Goal: Answer question/provide support: Share knowledge or assist other users

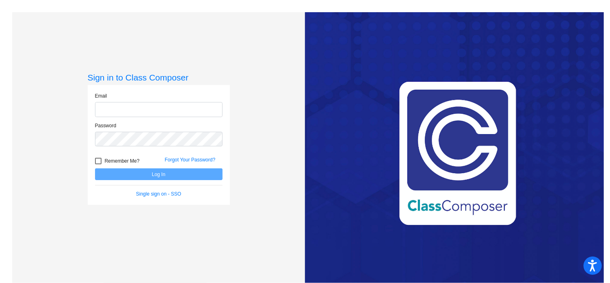
type input "[EMAIL_ADDRESS][DOMAIN_NAME]"
click at [162, 173] on button "Log In" at bounding box center [159, 174] width 128 height 12
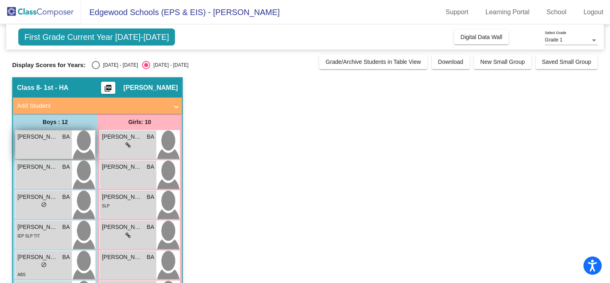
click at [47, 145] on div "[PERSON_NAME] BA lock do_not_disturb_alt" at bounding box center [43, 144] width 56 height 28
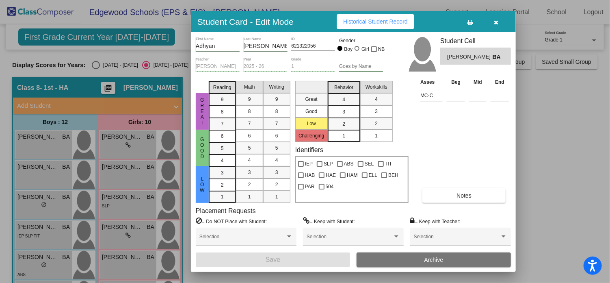
click at [456, 197] on button "Notes" at bounding box center [463, 195] width 83 height 15
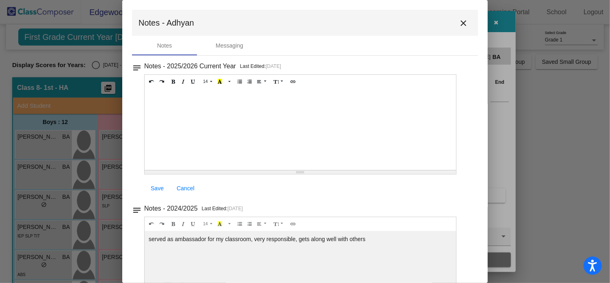
click at [136, 207] on mat-icon "notes" at bounding box center [137, 208] width 10 height 10
click at [461, 20] on mat-icon "close" at bounding box center [463, 23] width 10 height 10
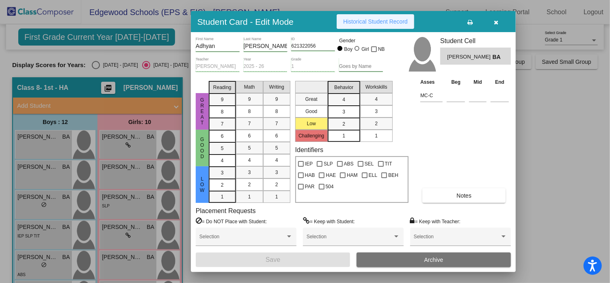
click at [388, 24] on span "Historical Student Record" at bounding box center [375, 21] width 65 height 6
click at [46, 260] on div at bounding box center [305, 141] width 610 height 283
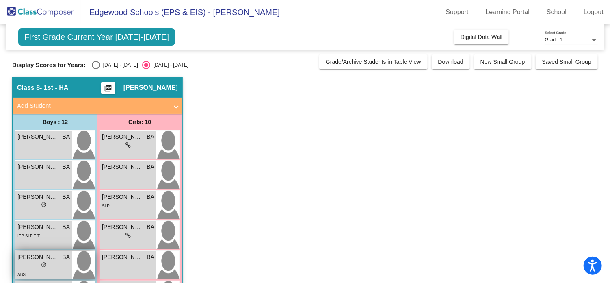
click at [41, 264] on span "do_not_disturb_alt" at bounding box center [44, 265] width 6 height 6
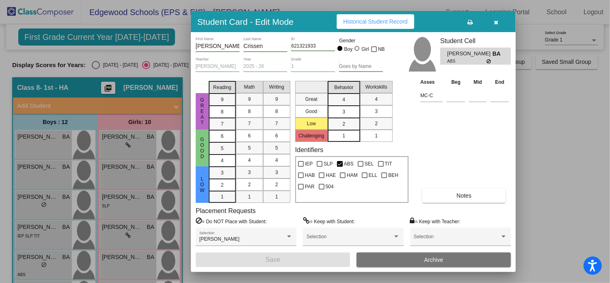
click at [384, 24] on span "Historical Student Record" at bounding box center [375, 21] width 65 height 6
click at [45, 238] on div at bounding box center [305, 141] width 610 height 283
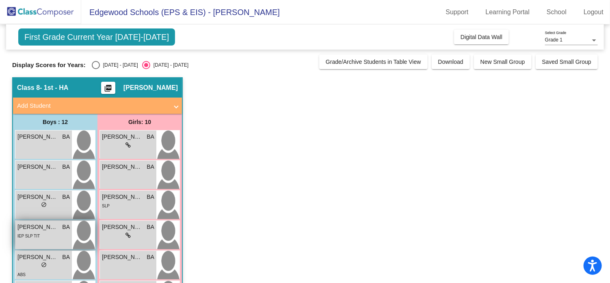
click at [28, 233] on div "IEP SLP TIT" at bounding box center [28, 235] width 22 height 9
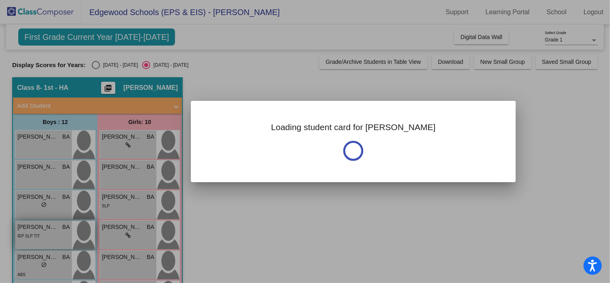
click at [28, 233] on div at bounding box center [305, 141] width 610 height 283
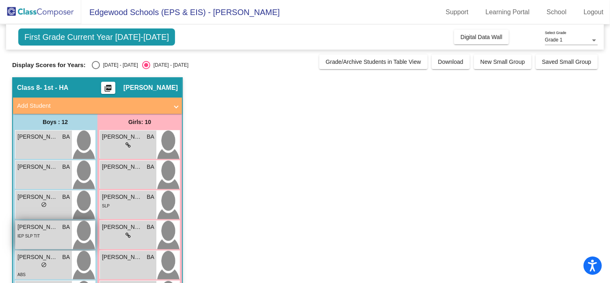
click at [39, 238] on span "IEP SLP TIT" at bounding box center [28, 235] width 22 height 4
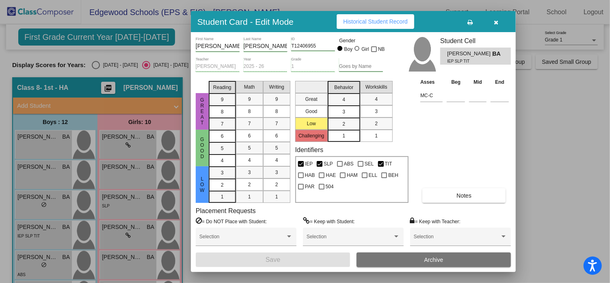
click at [352, 19] on span "Historical Student Record" at bounding box center [375, 21] width 65 height 6
click at [493, 22] on button "button" at bounding box center [496, 21] width 26 height 15
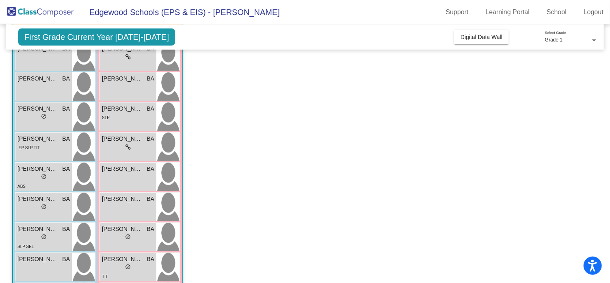
scroll to position [96, 0]
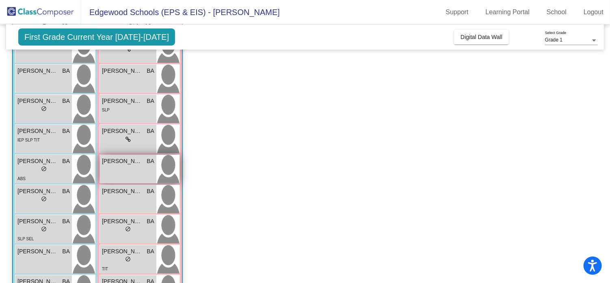
click at [130, 169] on div "[PERSON_NAME] BA lock do_not_disturb_alt" at bounding box center [128, 169] width 56 height 28
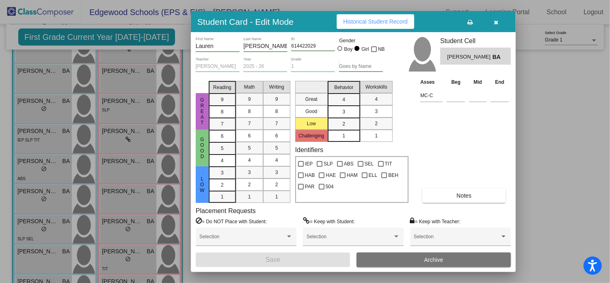
click at [365, 17] on button "Historical Student Record" at bounding box center [376, 21] width 78 height 15
click at [127, 231] on div at bounding box center [305, 141] width 610 height 283
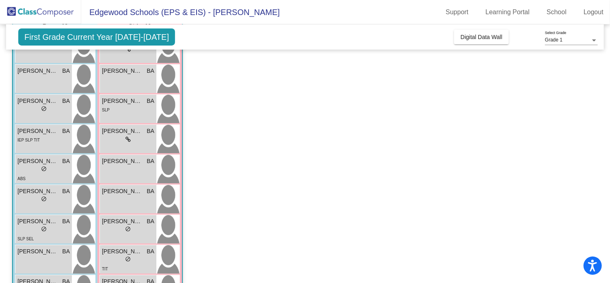
click at [127, 231] on div "lock do_not_disturb_alt" at bounding box center [128, 229] width 6 height 9
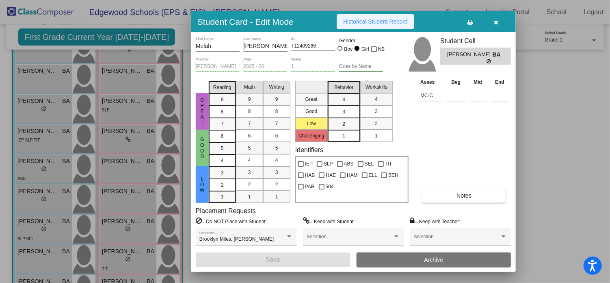
click at [360, 19] on span "Historical Student Record" at bounding box center [375, 21] width 65 height 6
click at [123, 255] on div at bounding box center [305, 141] width 610 height 283
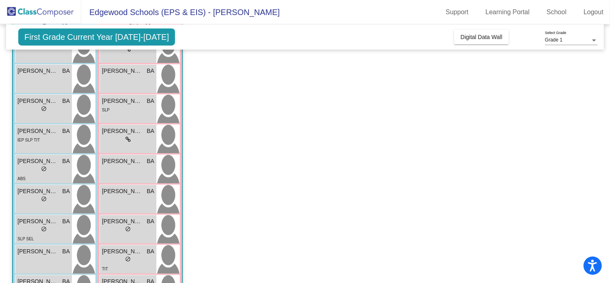
click at [123, 255] on div "lock do_not_disturb_alt" at bounding box center [128, 259] width 52 height 9
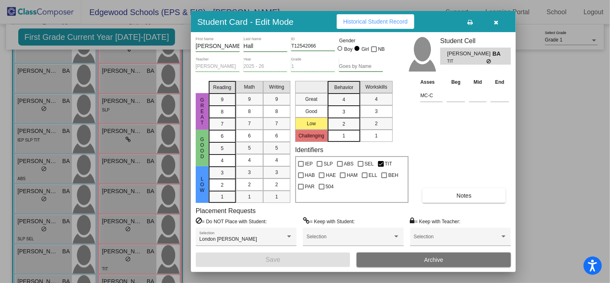
click at [353, 23] on span "Historical Student Record" at bounding box center [375, 21] width 65 height 6
drag, startPoint x: 607, startPoint y: 83, endPoint x: 607, endPoint y: 100, distance: 17.1
click at [607, 100] on div at bounding box center [305, 141] width 610 height 283
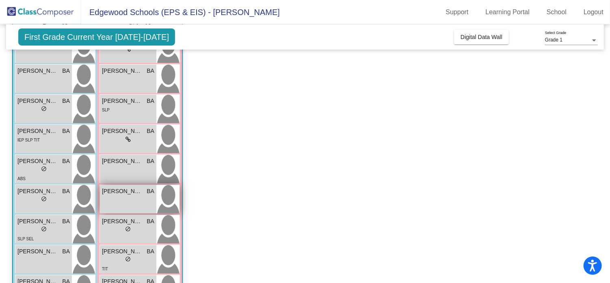
click at [120, 199] on div "[PERSON_NAME] BA lock do_not_disturb_alt" at bounding box center [128, 199] width 56 height 28
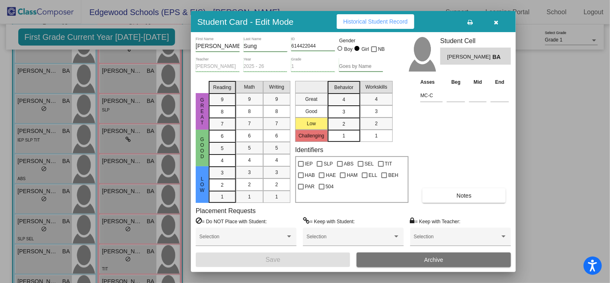
click at [368, 22] on span "Historical Student Record" at bounding box center [375, 21] width 65 height 6
click at [134, 78] on div at bounding box center [305, 141] width 610 height 283
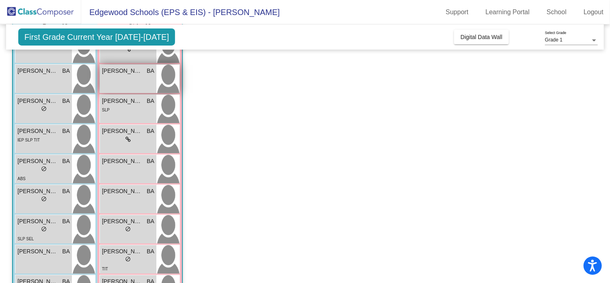
click at [118, 77] on div "[PERSON_NAME] BA lock do_not_disturb_alt" at bounding box center [128, 79] width 56 height 28
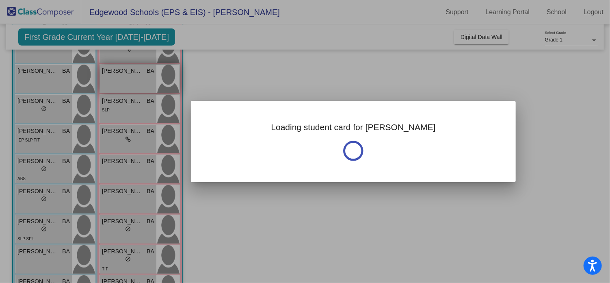
click at [118, 77] on div at bounding box center [305, 141] width 610 height 283
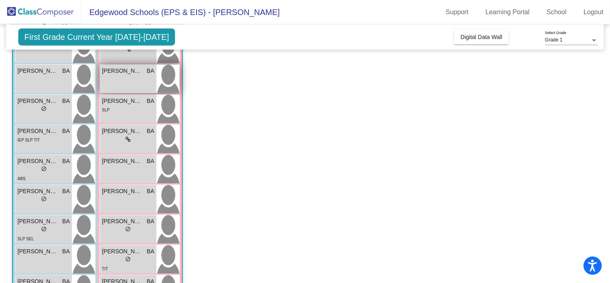
click at [120, 84] on div "[PERSON_NAME] BA lock do_not_disturb_alt" at bounding box center [128, 79] width 56 height 28
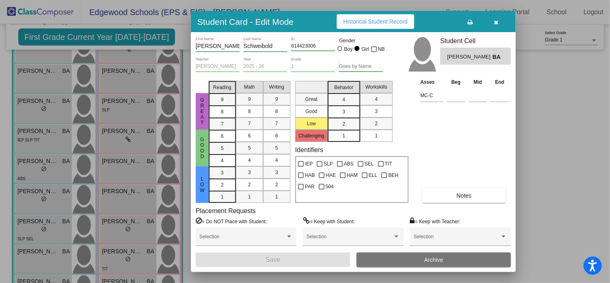
click at [374, 24] on span "Historical Student Record" at bounding box center [375, 21] width 65 height 6
drag, startPoint x: 607, startPoint y: 100, endPoint x: 600, endPoint y: 13, distance: 87.2
click at [600, 13] on div at bounding box center [305, 141] width 610 height 283
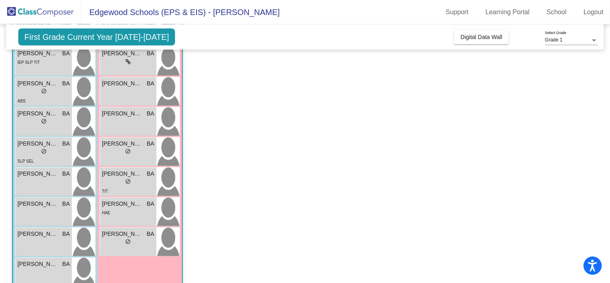
scroll to position [177, 0]
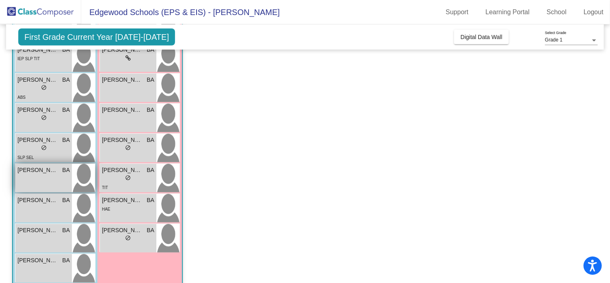
click at [43, 178] on div "[PERSON_NAME] [PERSON_NAME] lock do_not_disturb_alt" at bounding box center [43, 178] width 56 height 28
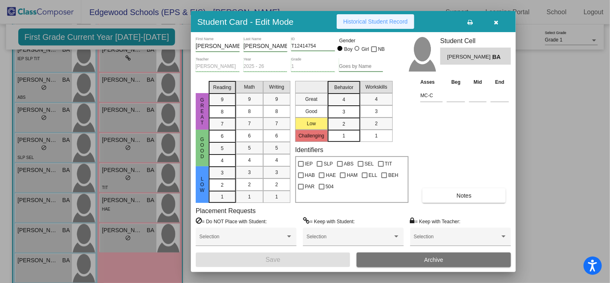
click at [346, 22] on span "Historical Student Record" at bounding box center [375, 21] width 65 height 6
click at [36, 268] on div at bounding box center [305, 141] width 610 height 283
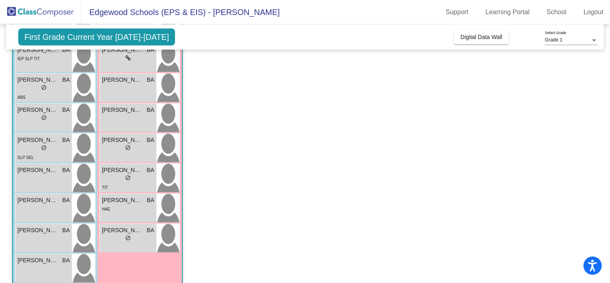
click at [36, 268] on div "[PERSON_NAME] BA lock do_not_disturb_alt" at bounding box center [43, 268] width 56 height 28
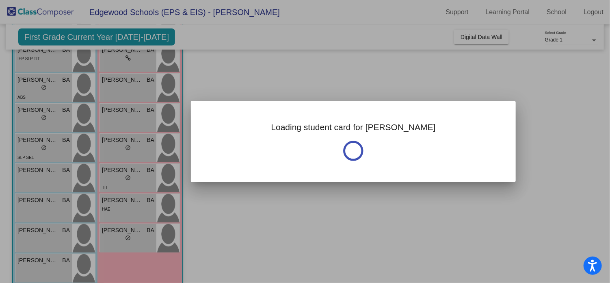
click at [36, 268] on div at bounding box center [305, 141] width 610 height 283
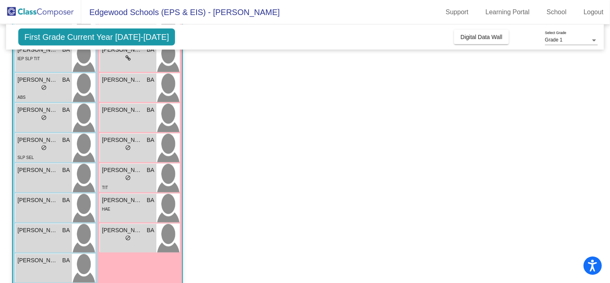
click at [36, 268] on div "[PERSON_NAME] BA lock do_not_disturb_alt" at bounding box center [43, 268] width 56 height 28
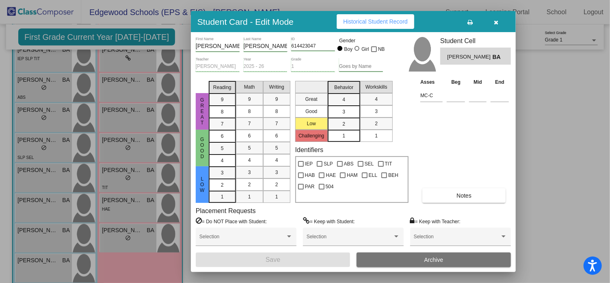
click at [370, 22] on span "Historical Student Record" at bounding box center [375, 21] width 65 height 6
click at [19, 238] on div at bounding box center [305, 141] width 610 height 283
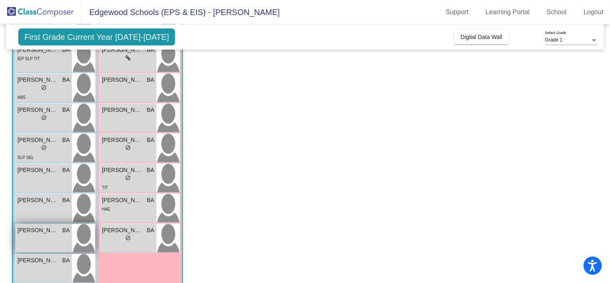
click at [30, 242] on div "[PERSON_NAME] BA lock do_not_disturb_alt" at bounding box center [43, 238] width 56 height 28
click at [38, 238] on div "[PERSON_NAME] BA lock do_not_disturb_alt" at bounding box center [43, 238] width 56 height 28
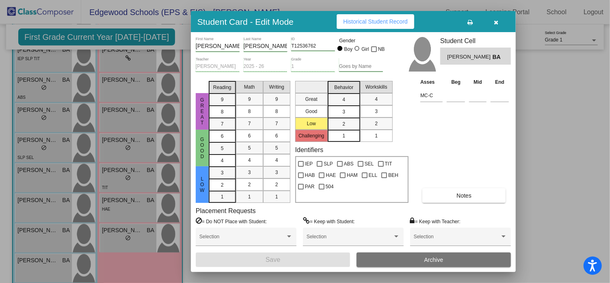
click at [351, 20] on span "Historical Student Record" at bounding box center [375, 21] width 65 height 6
drag, startPoint x: 608, startPoint y: 176, endPoint x: 606, endPoint y: 151, distance: 25.7
click at [606, 151] on div at bounding box center [305, 141] width 610 height 283
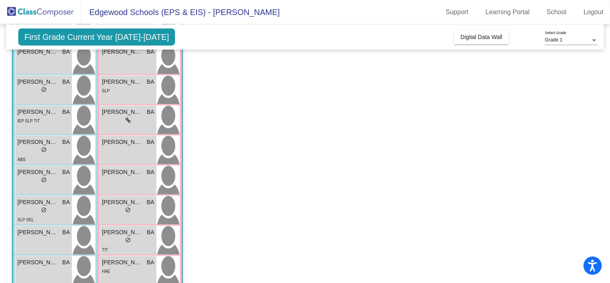
scroll to position [133, 0]
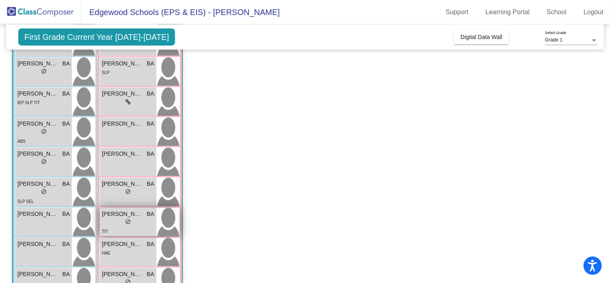
click at [112, 216] on span "[PERSON_NAME]" at bounding box center [122, 214] width 41 height 9
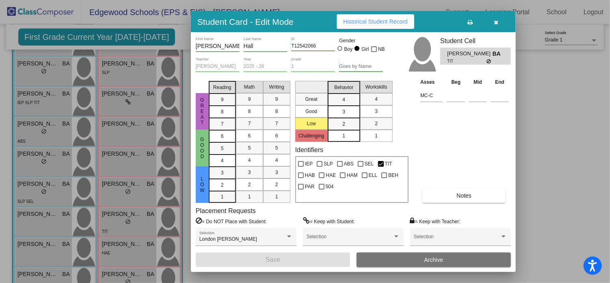
click at [447, 188] on button "Notes" at bounding box center [463, 195] width 83 height 15
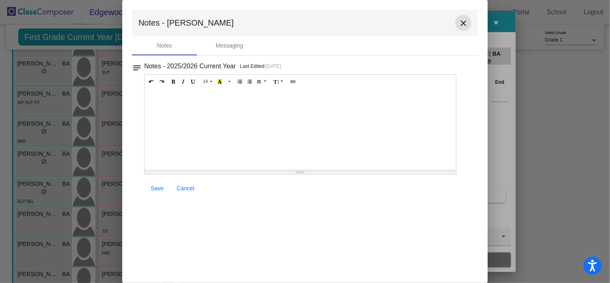
click at [463, 19] on mat-icon "close" at bounding box center [463, 23] width 10 height 10
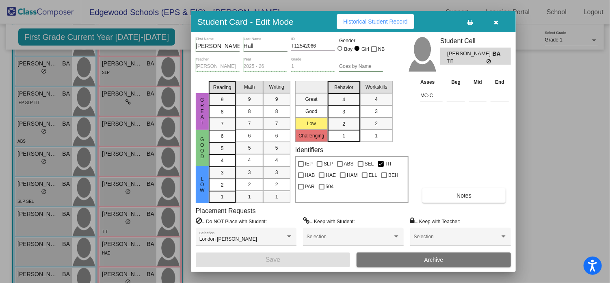
click at [42, 156] on div at bounding box center [305, 141] width 610 height 283
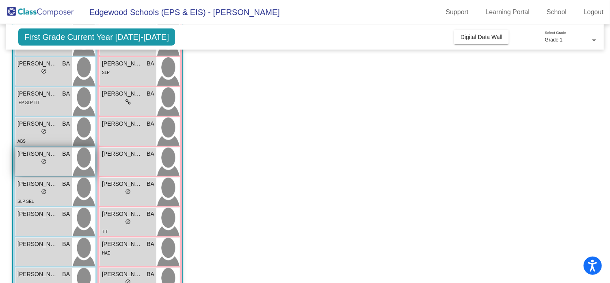
click at [34, 164] on div "lock do_not_disturb_alt" at bounding box center [43, 162] width 52 height 9
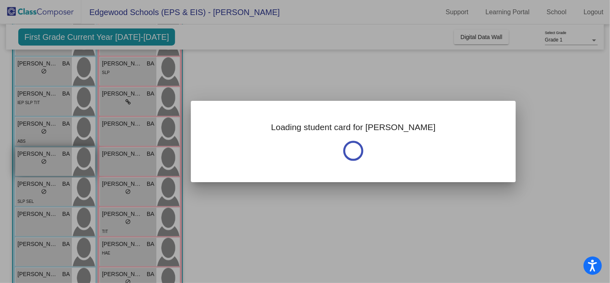
click at [34, 164] on div at bounding box center [305, 141] width 610 height 283
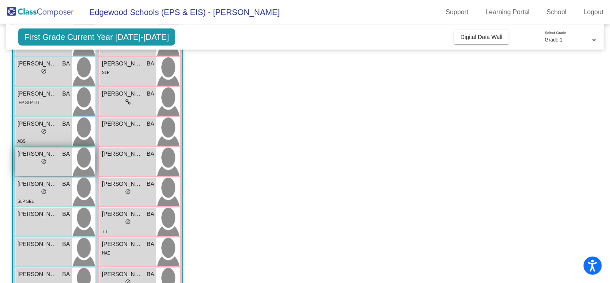
click at [34, 164] on div "lock do_not_disturb_alt" at bounding box center [43, 162] width 52 height 9
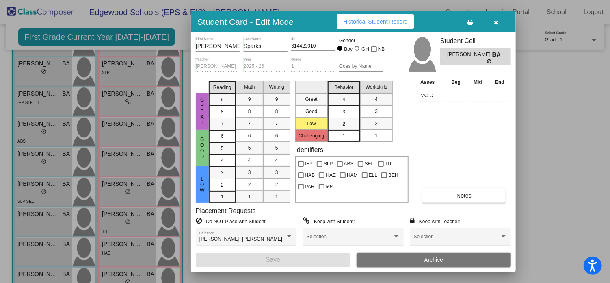
click at [465, 193] on span "Notes" at bounding box center [463, 195] width 15 height 6
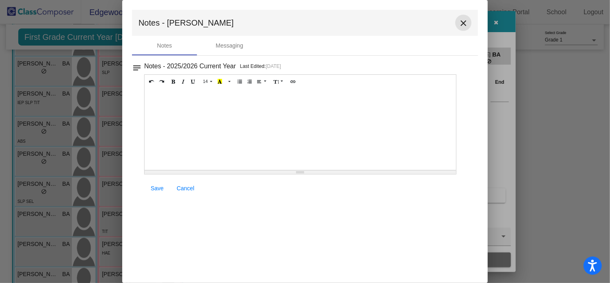
click at [459, 25] on mat-icon "close" at bounding box center [463, 23] width 10 height 10
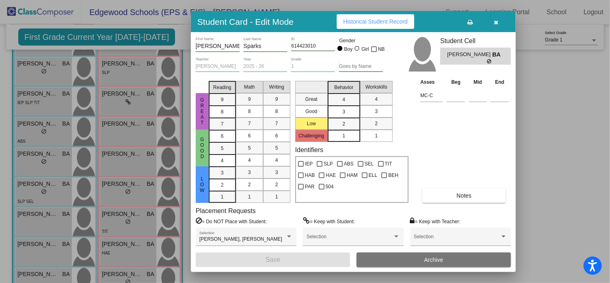
click at [34, 192] on div at bounding box center [305, 141] width 610 height 283
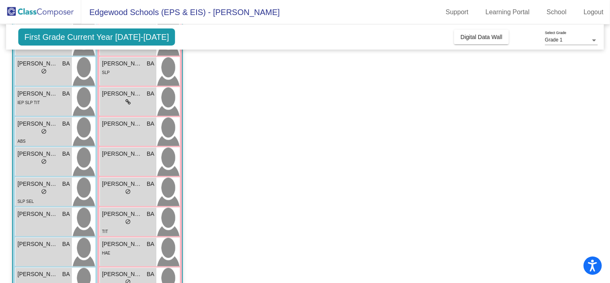
click at [34, 192] on div "lock do_not_disturb_alt" at bounding box center [43, 192] width 52 height 9
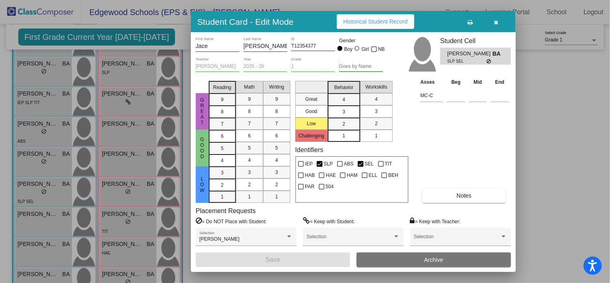
click at [37, 137] on div at bounding box center [305, 141] width 610 height 283
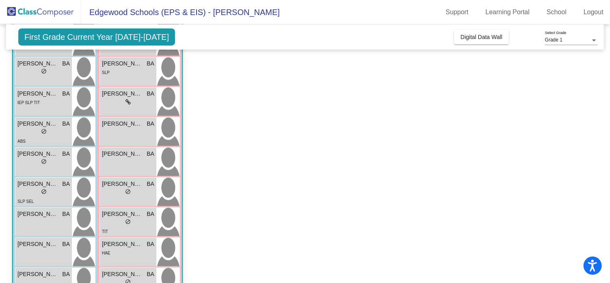
click at [37, 137] on div "ABS" at bounding box center [43, 140] width 52 height 9
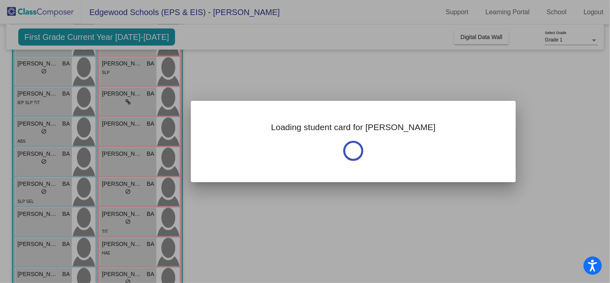
click at [37, 137] on div at bounding box center [305, 141] width 610 height 283
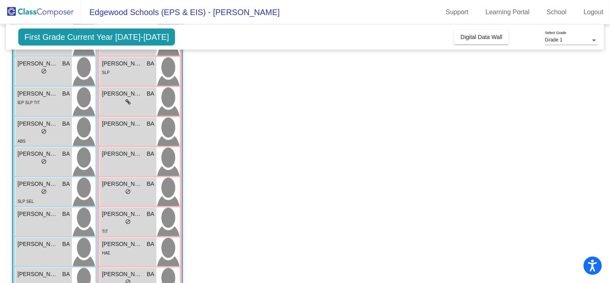
click at [37, 137] on div "ABS" at bounding box center [43, 140] width 52 height 9
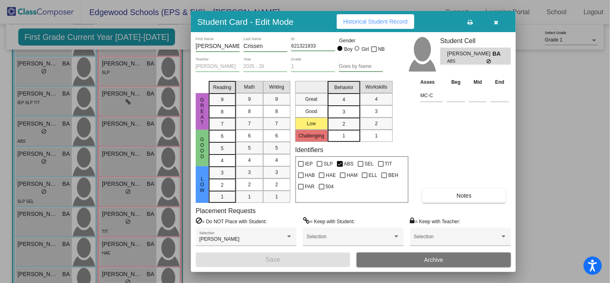
click at [42, 78] on div at bounding box center [305, 141] width 610 height 283
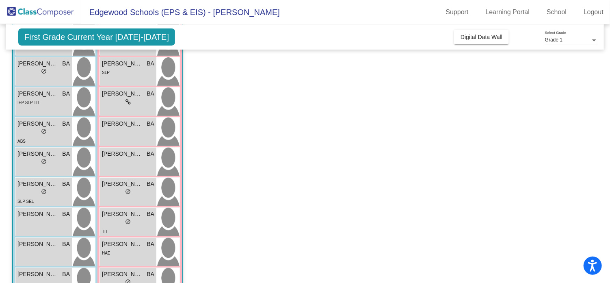
click at [42, 78] on div "[PERSON_NAME] BA lock do_not_disturb_alt" at bounding box center [43, 71] width 56 height 28
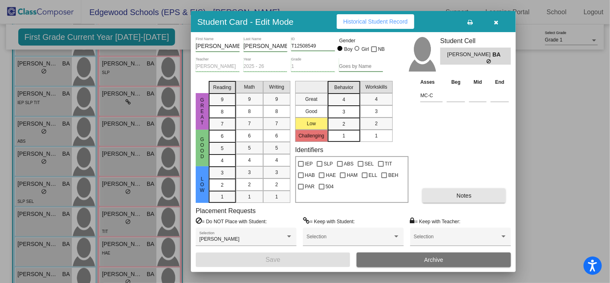
click at [450, 195] on button "Notes" at bounding box center [463, 195] width 83 height 15
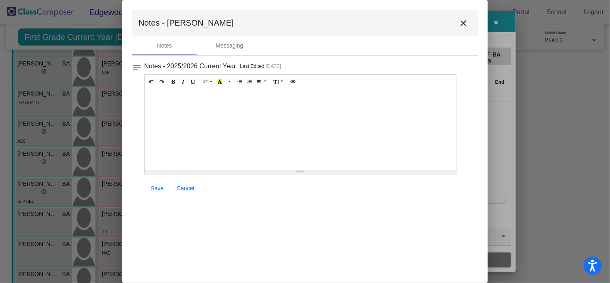
click at [463, 20] on mat-icon "close" at bounding box center [463, 23] width 10 height 10
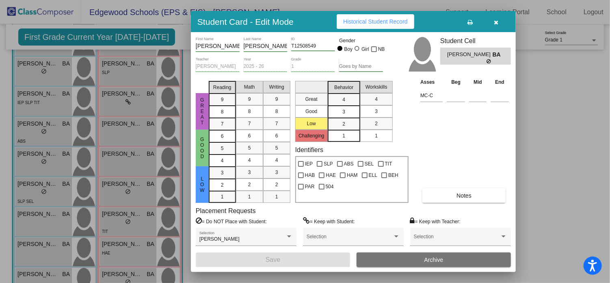
click at [133, 255] on div at bounding box center [305, 141] width 610 height 283
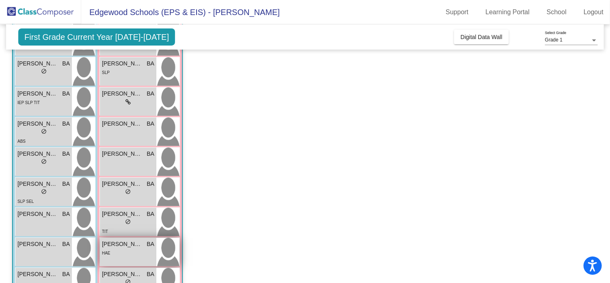
click at [136, 254] on div "HAE" at bounding box center [128, 252] width 52 height 9
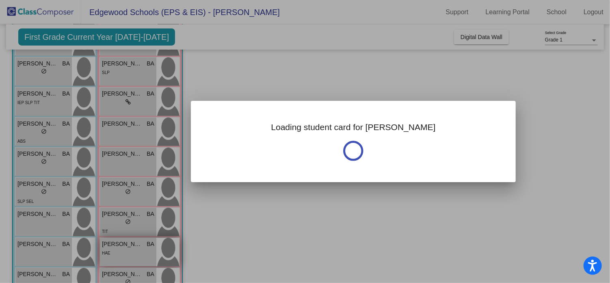
click at [136, 254] on div at bounding box center [305, 141] width 610 height 283
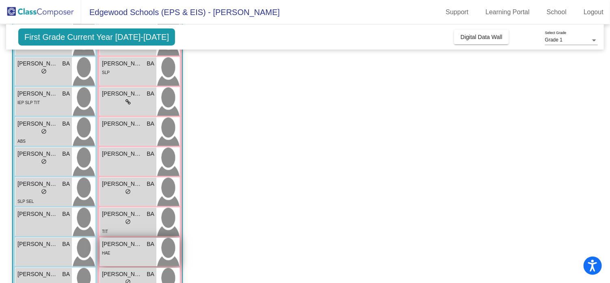
click at [136, 254] on div "HAE" at bounding box center [128, 252] width 52 height 9
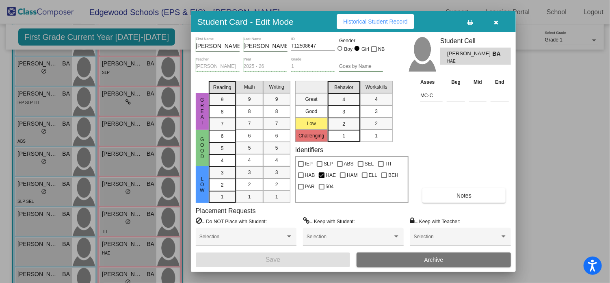
click at [436, 197] on button "Notes" at bounding box center [463, 195] width 83 height 15
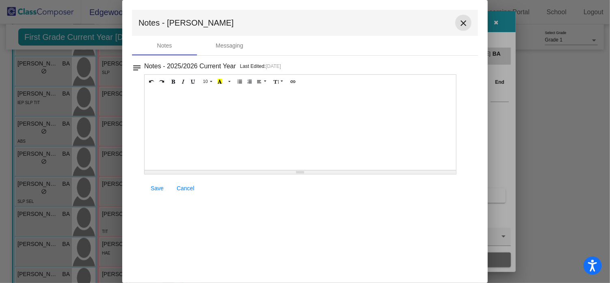
click at [467, 27] on mat-icon "close" at bounding box center [463, 23] width 10 height 10
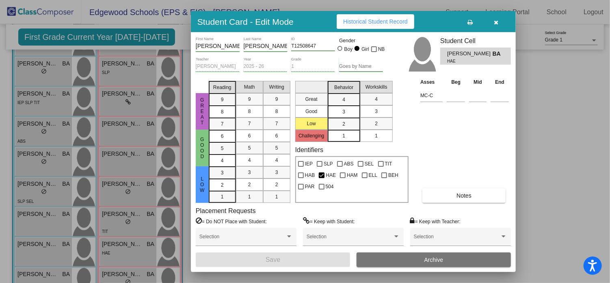
click at [128, 156] on div at bounding box center [305, 141] width 610 height 283
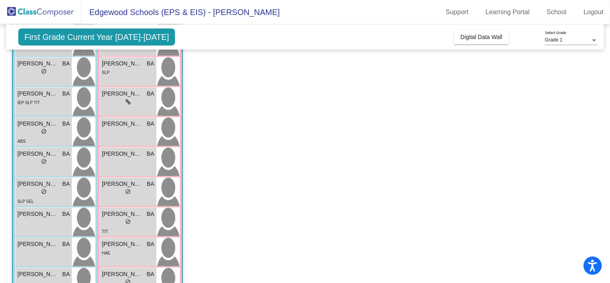
click at [128, 156] on span "[PERSON_NAME]" at bounding box center [122, 153] width 41 height 9
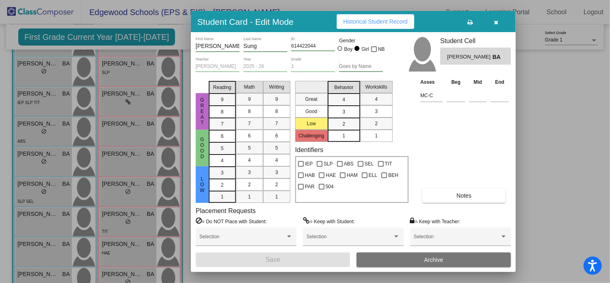
click at [445, 190] on button "Notes" at bounding box center [463, 195] width 83 height 15
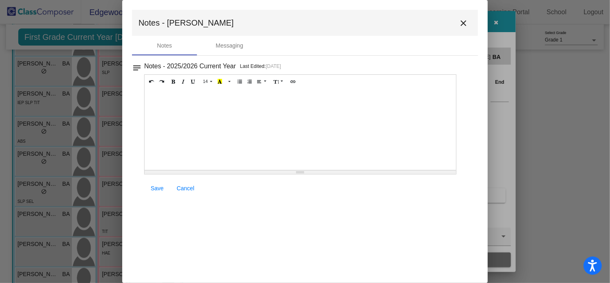
click at [463, 20] on mat-icon "close" at bounding box center [463, 23] width 10 height 10
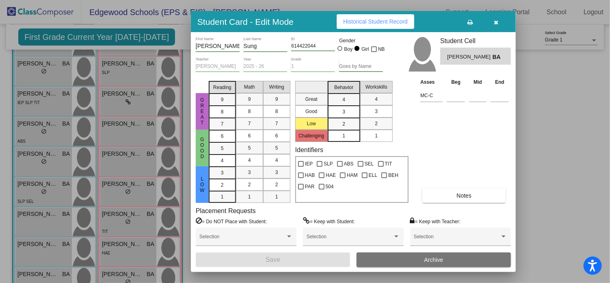
drag, startPoint x: 608, startPoint y: 151, endPoint x: 606, endPoint y: 122, distance: 29.7
click at [606, 122] on div at bounding box center [305, 141] width 610 height 283
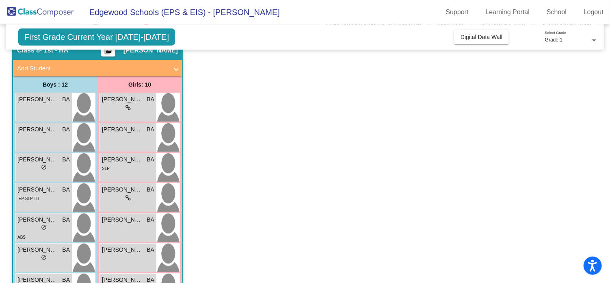
scroll to position [31, 0]
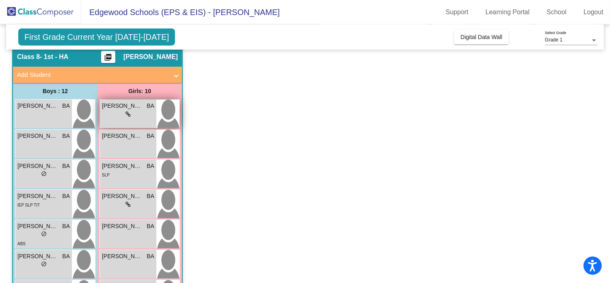
click at [135, 115] on div "lock do_not_disturb_alt" at bounding box center [128, 114] width 52 height 9
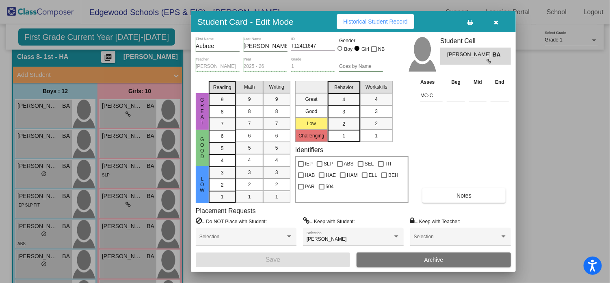
click at [431, 195] on button "Notes" at bounding box center [463, 195] width 83 height 15
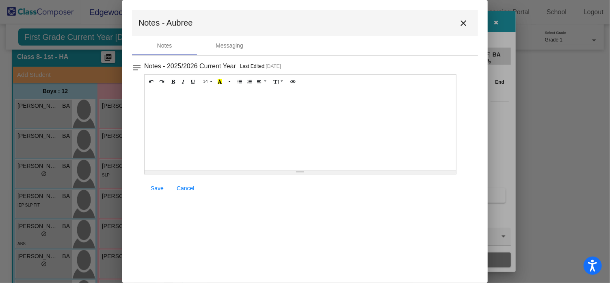
click at [461, 25] on mat-icon "close" at bounding box center [463, 23] width 10 height 10
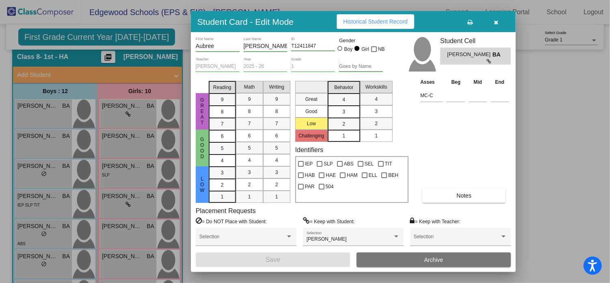
click at [41, 139] on div at bounding box center [305, 141] width 610 height 283
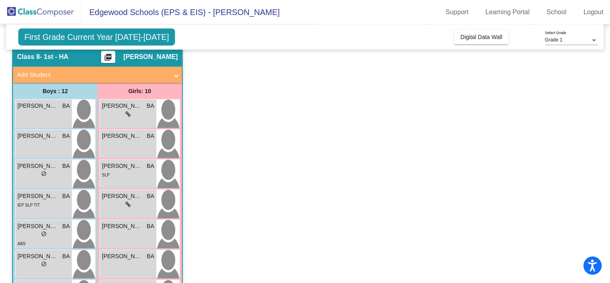
click at [41, 139] on div "[PERSON_NAME] BA lock do_not_disturb_alt" at bounding box center [43, 144] width 56 height 28
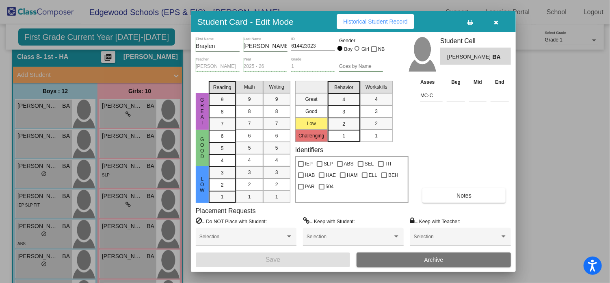
click at [447, 195] on button "Notes" at bounding box center [463, 195] width 83 height 15
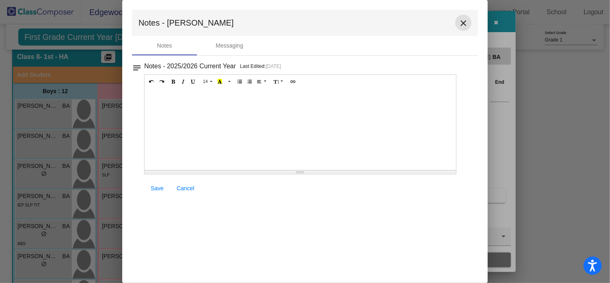
click at [463, 24] on mat-icon "close" at bounding box center [463, 23] width 10 height 10
